Goal: Use online tool/utility: Utilize a website feature to perform a specific function

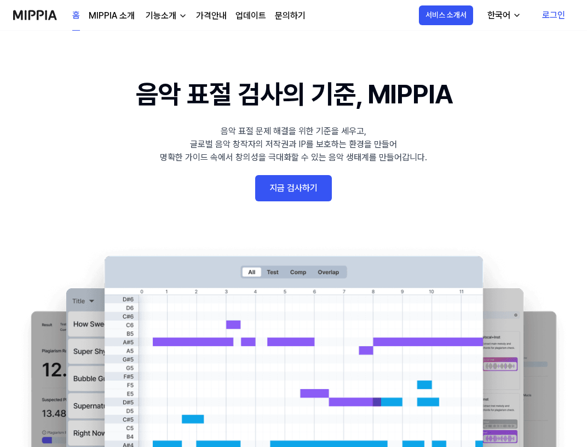
click at [283, 202] on 배너 "음악 표절 검사의 기준, MIPPIA 음악 표절 문제 해결을 위한 기준을 세우고, 글로벌 음악 창작자의 저작권과 IP를 보호하는 환경을 만들어…" at bounding box center [293, 274] width 587 height 401
click at [291, 185] on link "지금 검사하기" at bounding box center [293, 188] width 77 height 26
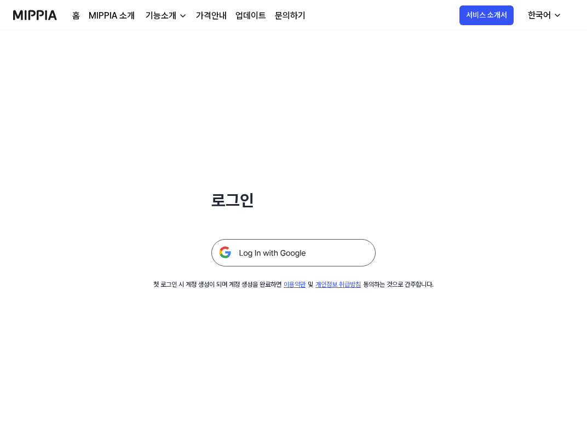
click at [274, 245] on img at bounding box center [293, 252] width 164 height 27
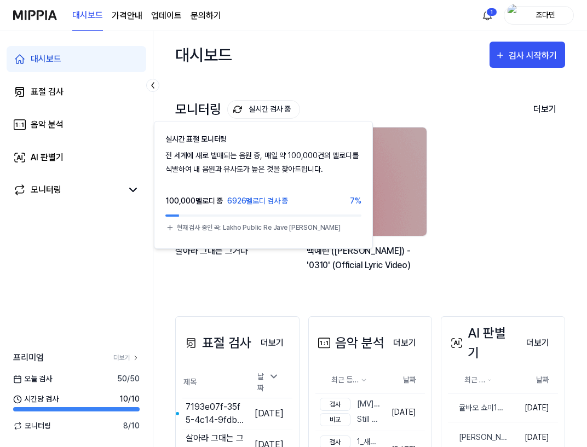
click at [273, 112] on button "실시간 검사 중" at bounding box center [263, 109] width 73 height 19
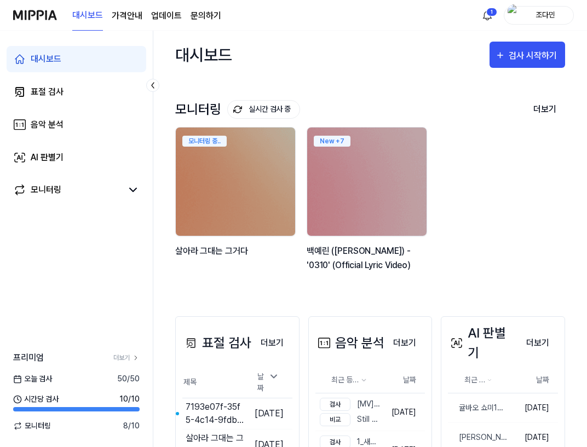
click at [273, 112] on button "실시간 검사 중" at bounding box center [263, 109] width 73 height 19
